Goal: Information Seeking & Learning: Learn about a topic

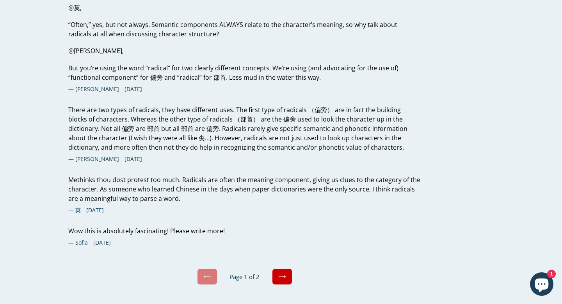
scroll to position [2642, 0]
click at [280, 272] on icon at bounding box center [282, 276] width 8 height 8
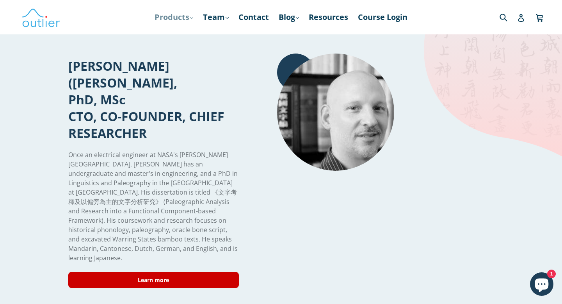
click at [180, 20] on link "Products .cls-1{fill:#231f20} expand" at bounding box center [174, 17] width 46 height 14
click at [333, 21] on link "Resources" at bounding box center [328, 17] width 47 height 14
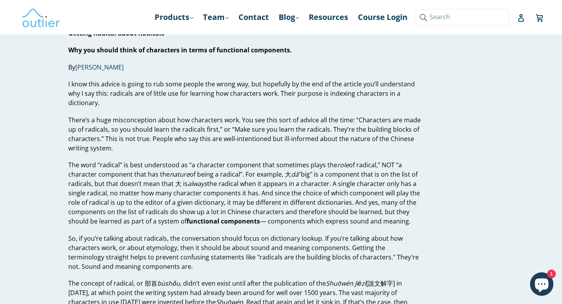
click at [505, 15] on input "Search" at bounding box center [463, 17] width 94 height 16
type input "functional components"
click at [416, 9] on button "Submit" at bounding box center [422, 17] width 13 height 16
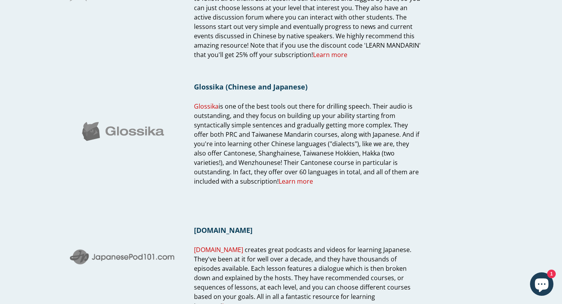
scroll to position [440, 0]
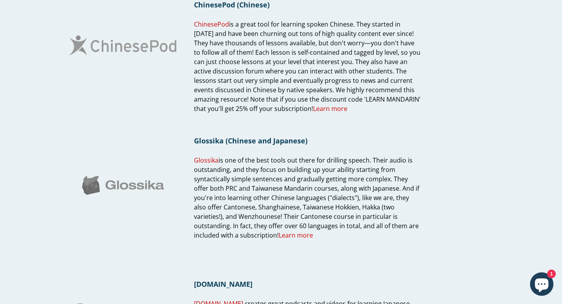
click at [542, 279] on icon "Chat window" at bounding box center [542, 285] width 14 height 14
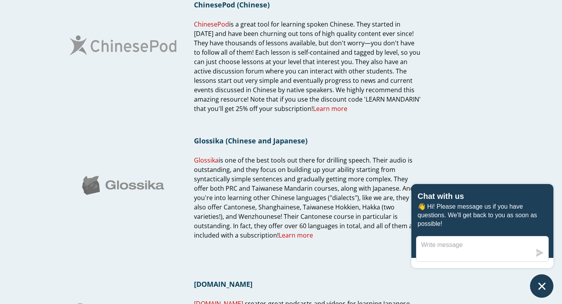
click at [504, 135] on div "Additional Resources Page Additional Resources Other resources for learning Chi…" at bounding box center [281, 134] width 469 height 1093
click at [506, 121] on div "Additional Resources Page Additional Resources Other resources for learning Chi…" at bounding box center [281, 134] width 469 height 1093
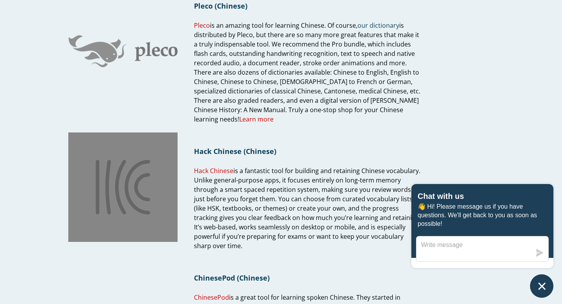
scroll to position [0, 0]
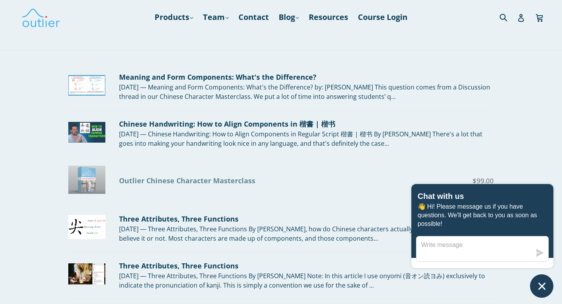
click at [221, 182] on div "Outlier Chinese Character Masterclass" at bounding box center [264, 180] width 290 height 11
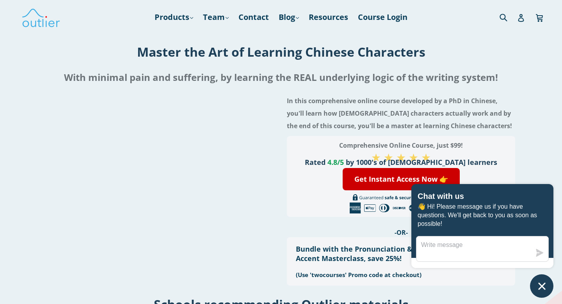
click at [542, 283] on icon "Chat window" at bounding box center [542, 286] width 12 height 12
